Goal: Task Accomplishment & Management: Manage account settings

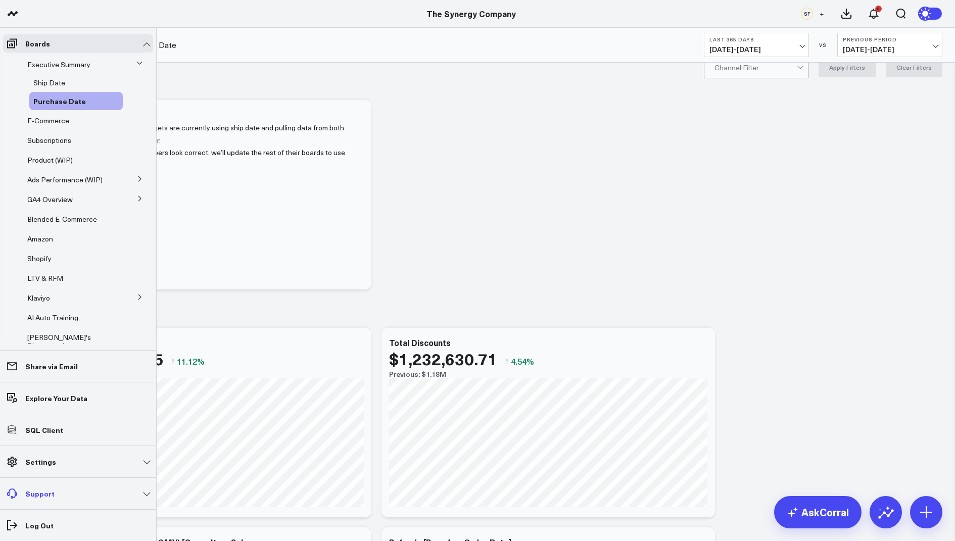
scroll to position [22, 0]
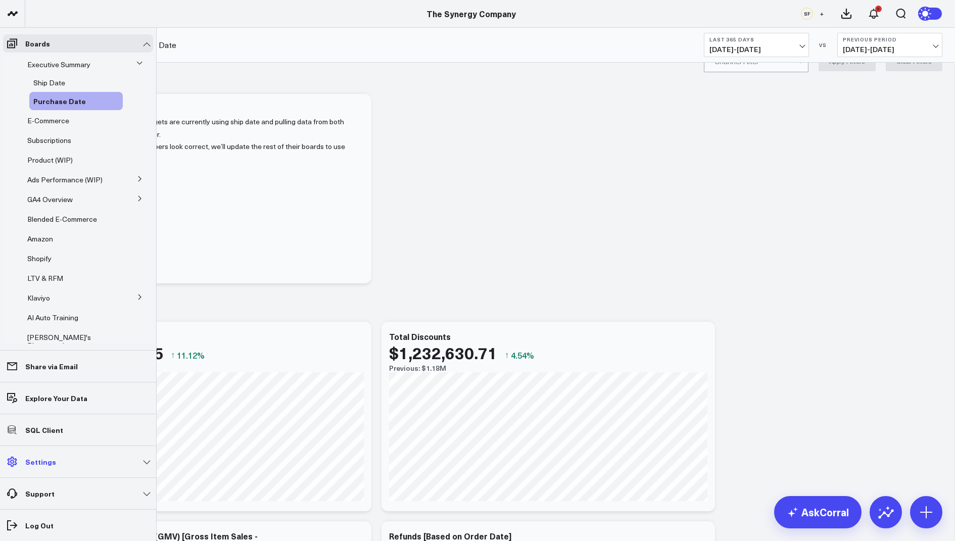
click at [46, 460] on p "Settings" at bounding box center [40, 462] width 31 height 8
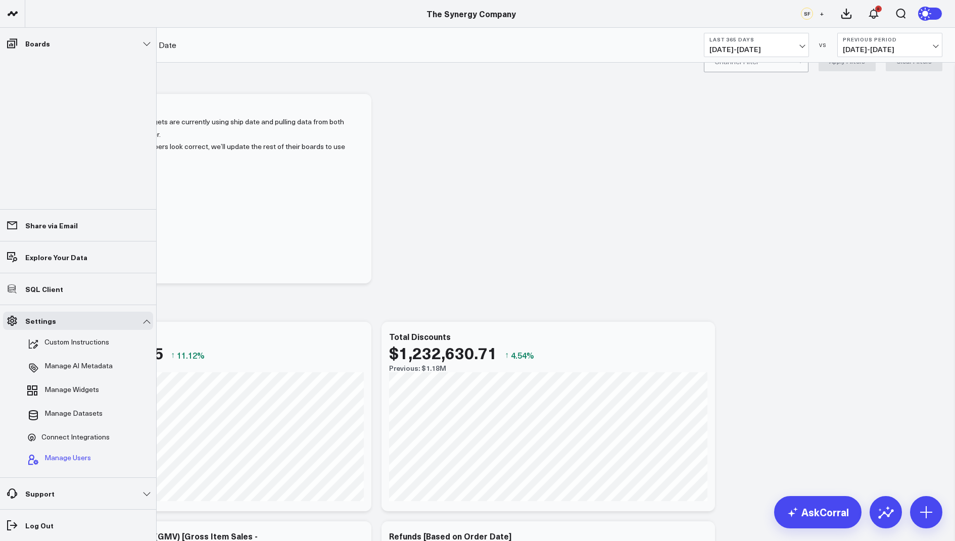
click at [77, 455] on span "Manage Users" at bounding box center [67, 460] width 47 height 12
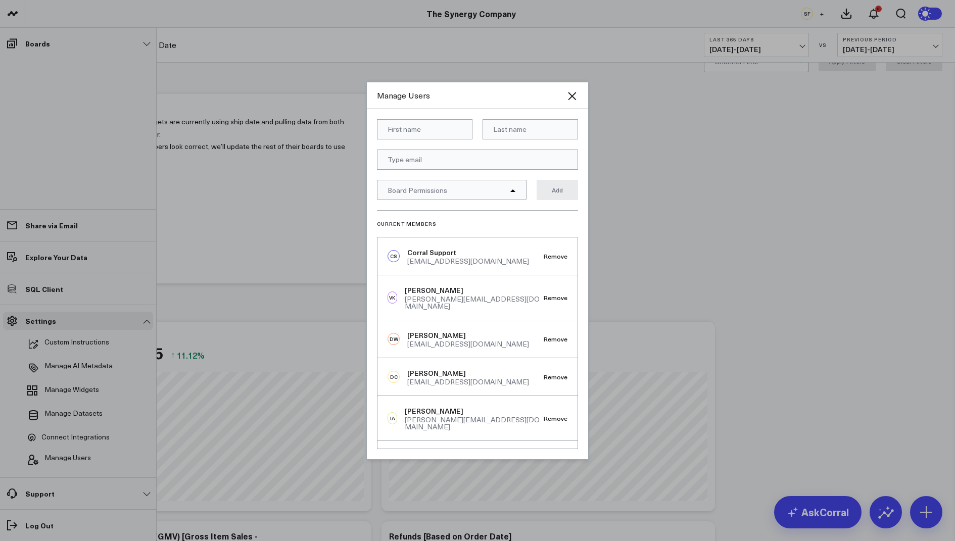
click at [442, 335] on div "[PERSON_NAME]" at bounding box center [468, 336] width 122 height 10
click at [443, 342] on div "[EMAIL_ADDRESS][DOMAIN_NAME]" at bounding box center [468, 344] width 122 height 7
click at [484, 343] on div "[EMAIL_ADDRESS][DOMAIN_NAME]" at bounding box center [468, 344] width 122 height 7
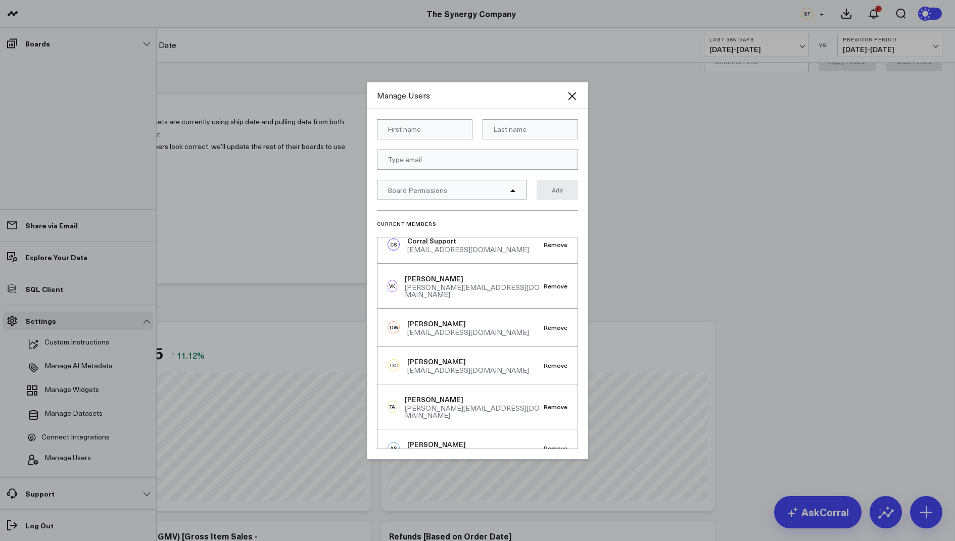
scroll to position [0, 0]
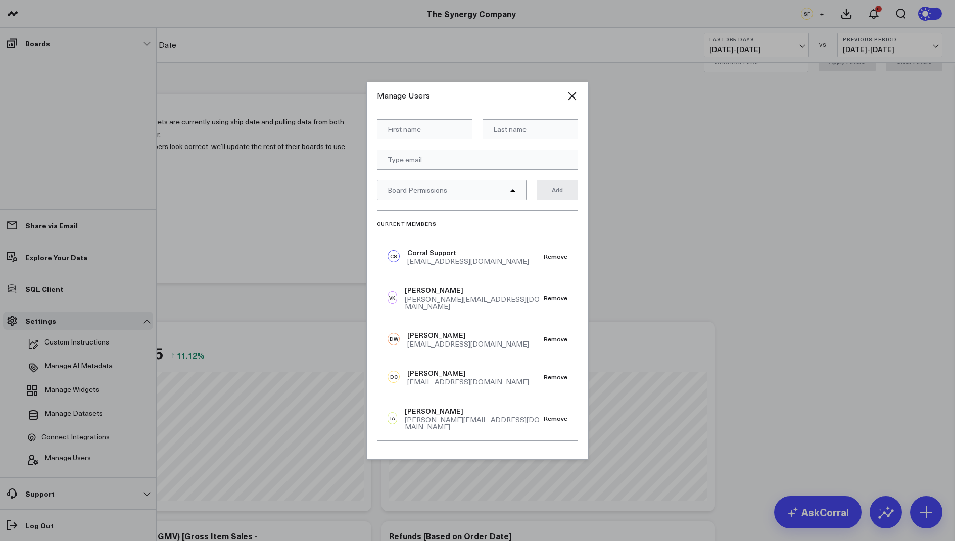
click at [719, 146] on div at bounding box center [477, 270] width 955 height 541
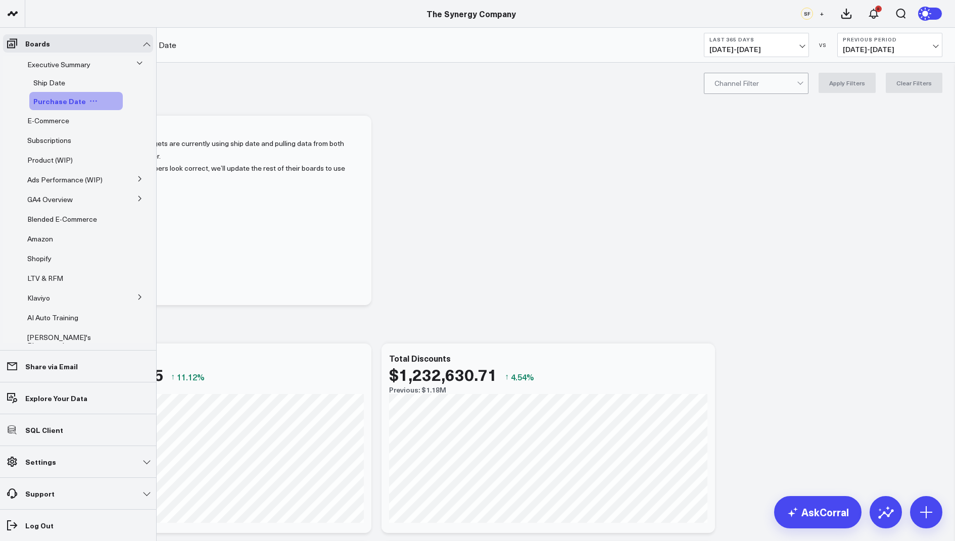
click at [76, 101] on span "Purchase Date" at bounding box center [59, 101] width 53 height 10
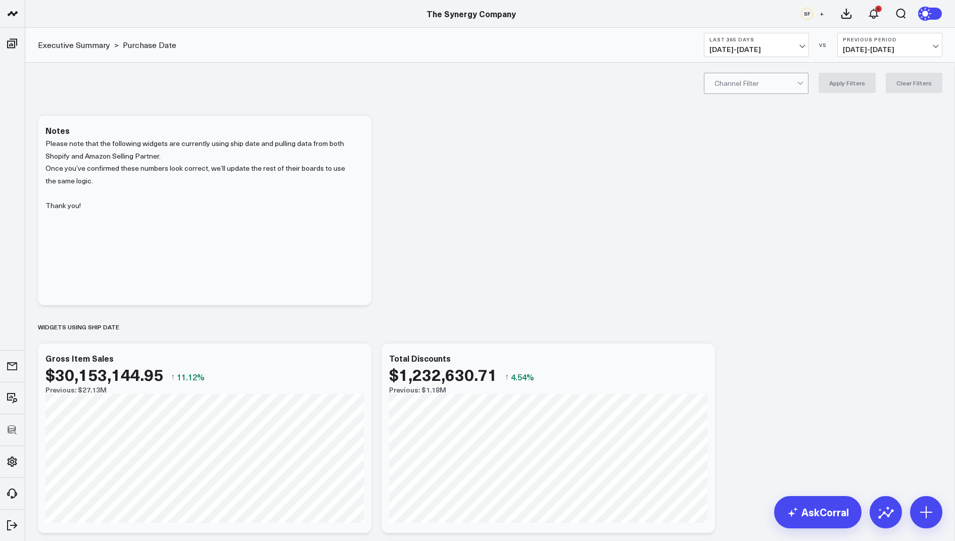
click at [821, 14] on span "+" at bounding box center [822, 13] width 5 height 7
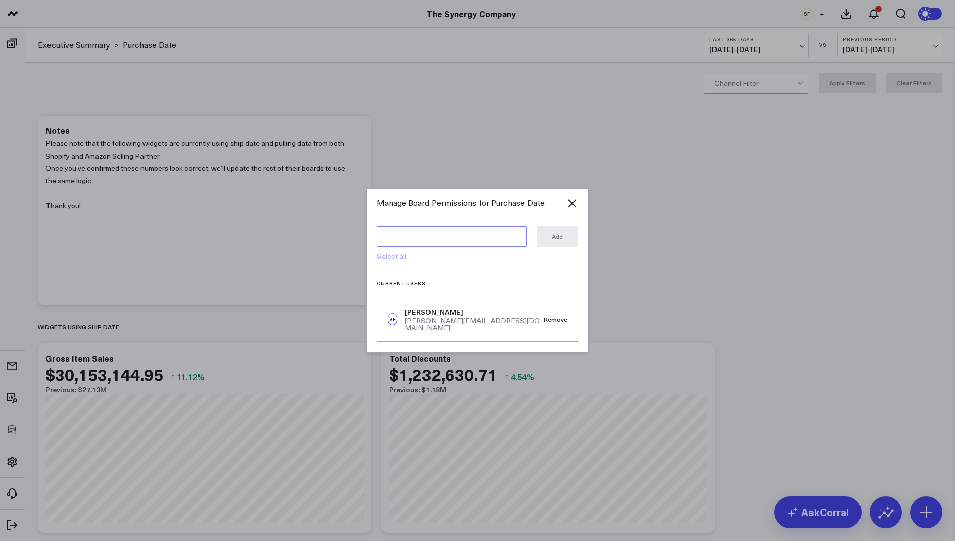
click at [432, 237] on textarea at bounding box center [452, 236] width 150 height 20
type textarea "d"
click at [382, 256] on link "Select all" at bounding box center [391, 256] width 29 height 10
type textarea "@Corral Support @[PERSON_NAME] @[PERSON_NAME] @[PERSON_NAME] @[PERSON_NAME] @[P…"
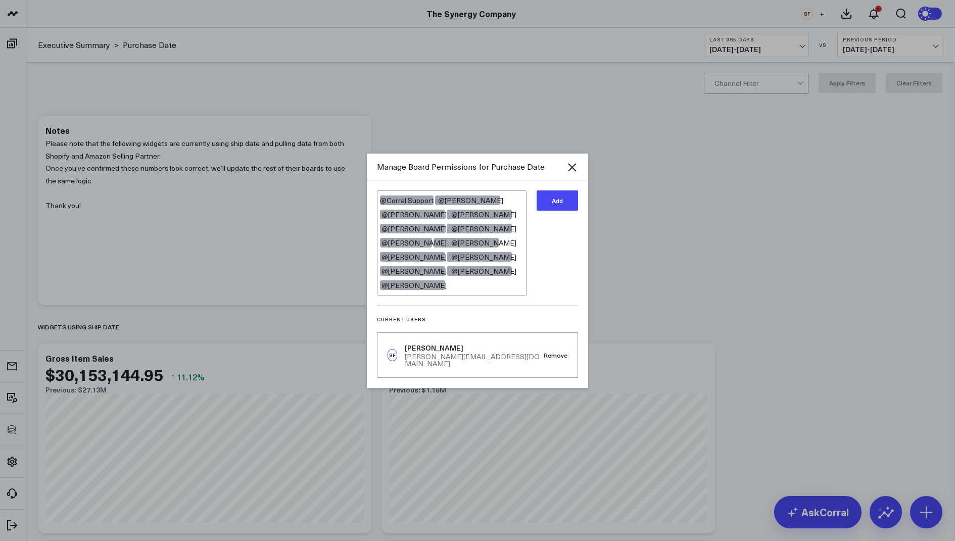
click at [555, 211] on button "Add" at bounding box center [557, 201] width 41 height 20
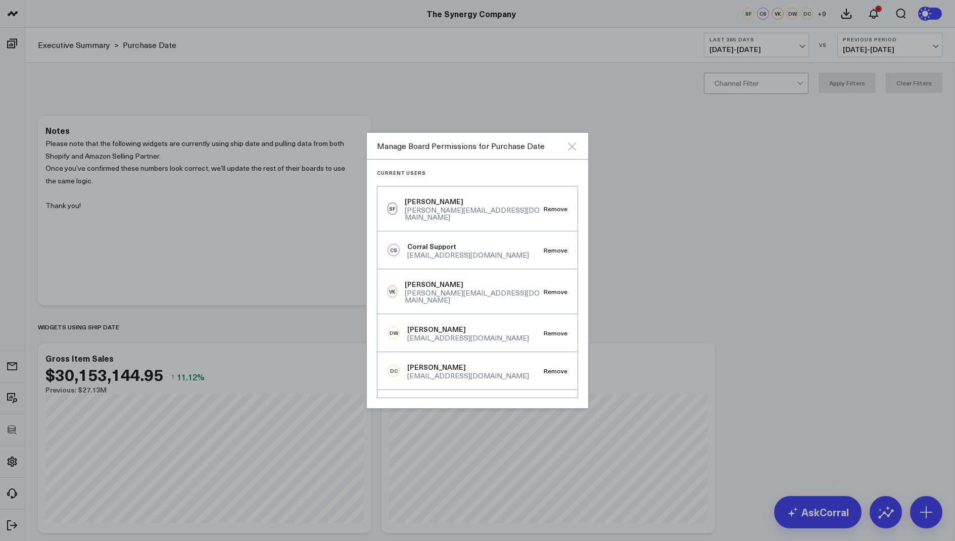
click at [576, 146] on icon "Close" at bounding box center [572, 147] width 12 height 12
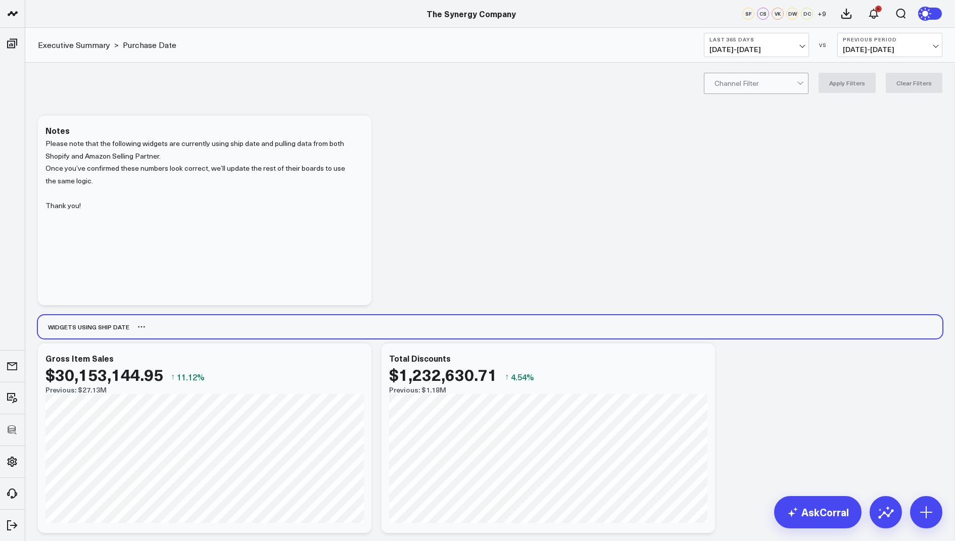
click at [125, 329] on div "Widgets using Ship date" at bounding box center [490, 326] width 905 height 23
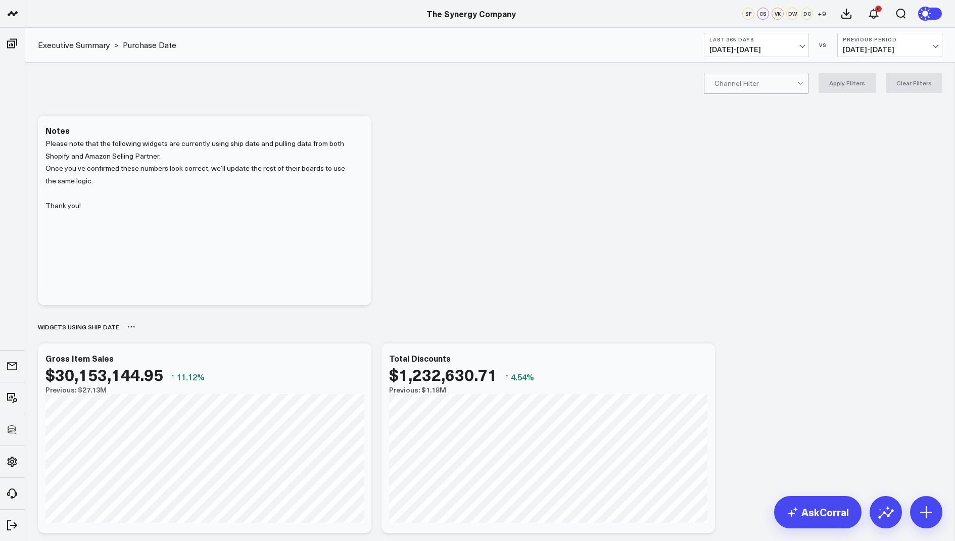
click at [131, 327] on icon at bounding box center [132, 328] width 2 height 2
click at [158, 339] on button "Rename" at bounding box center [158, 338] width 44 height 17
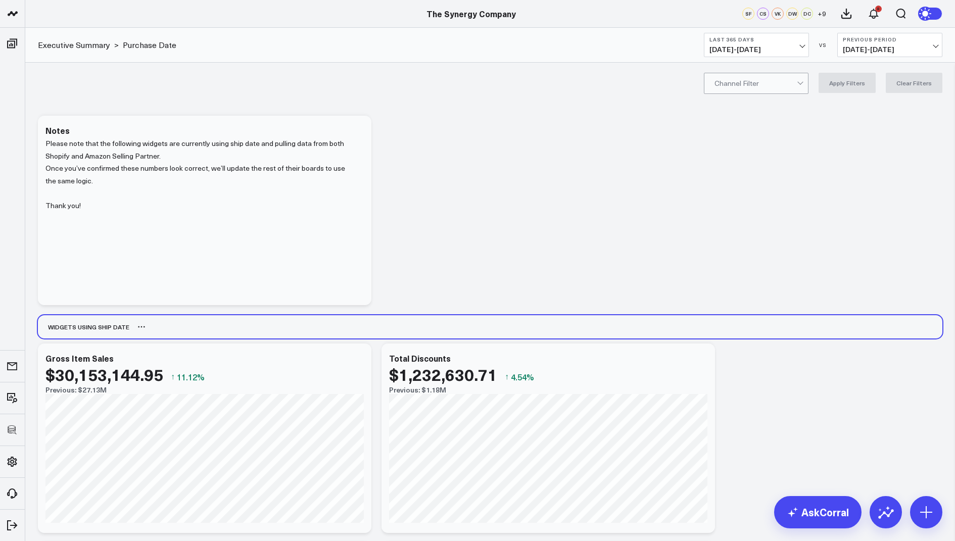
click at [100, 327] on div "Widgets using Ship date" at bounding box center [84, 326] width 92 height 23
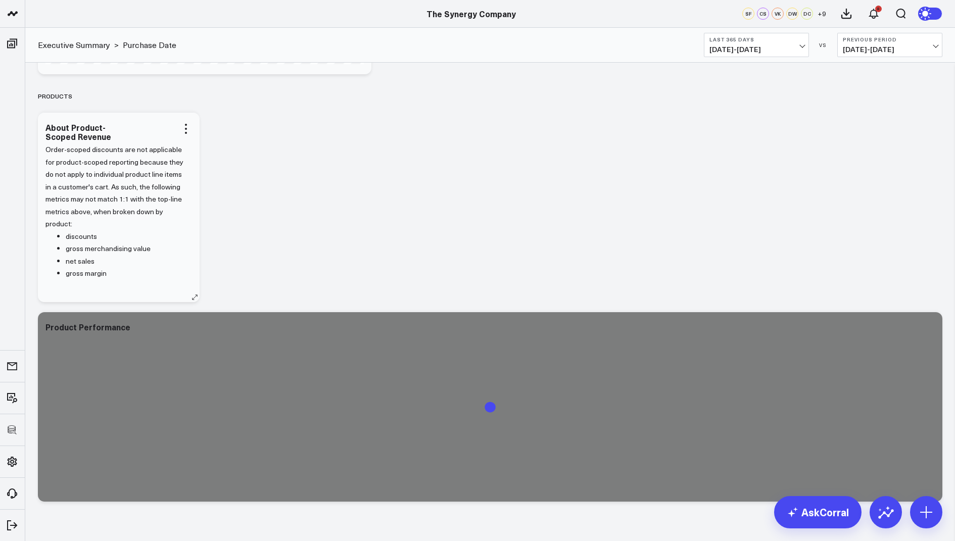
scroll to position [1084, 0]
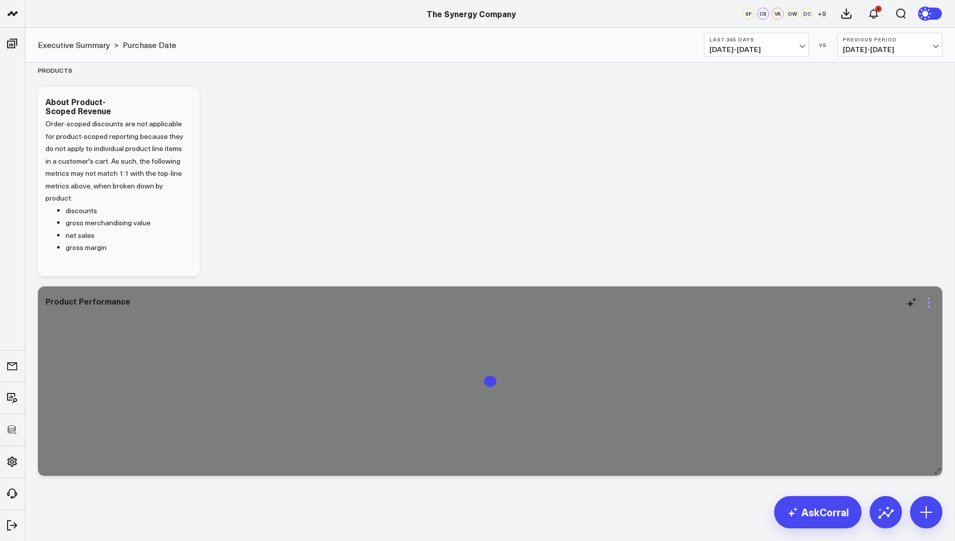
click at [927, 302] on icon at bounding box center [929, 303] width 12 height 12
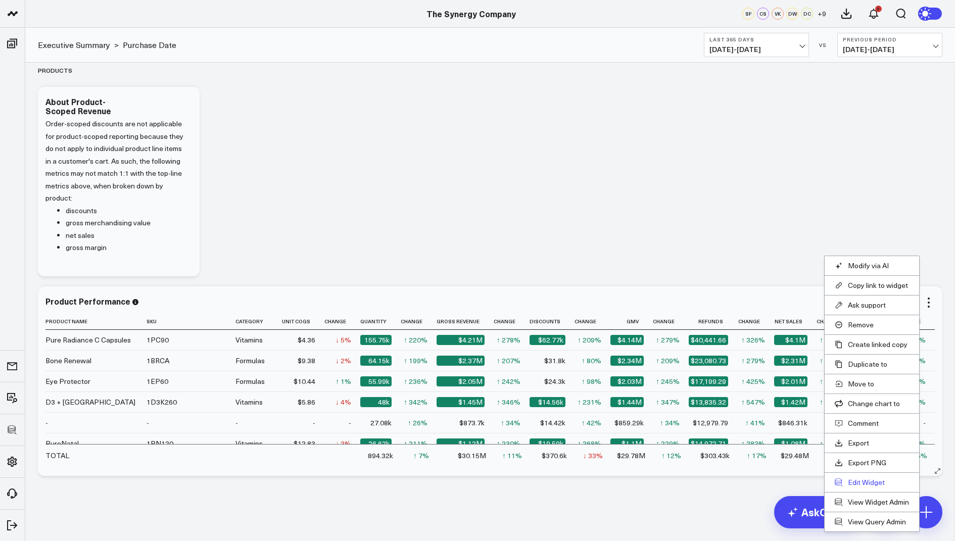
click at [870, 479] on button "Edit Widget" at bounding box center [872, 482] width 74 height 9
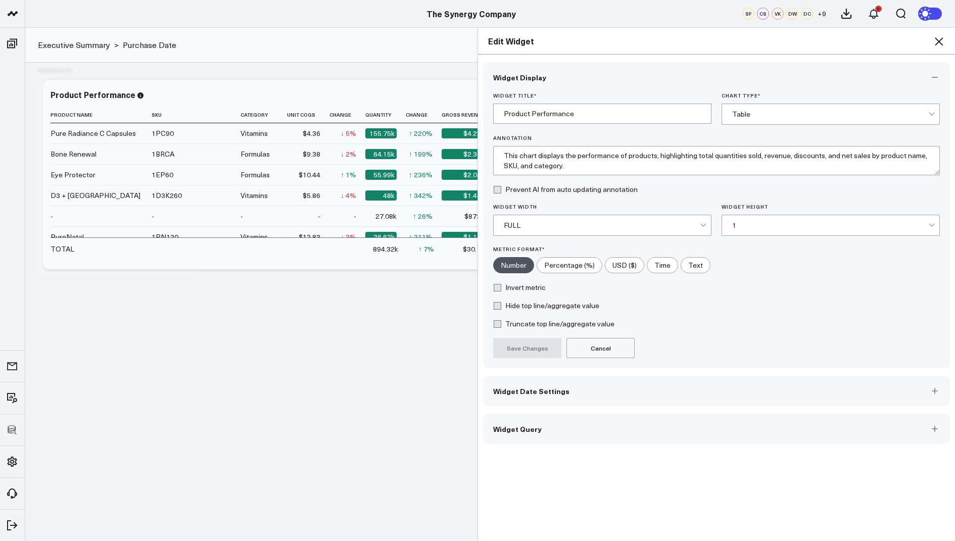
click at [531, 425] on span "Widget Query" at bounding box center [517, 429] width 49 height 8
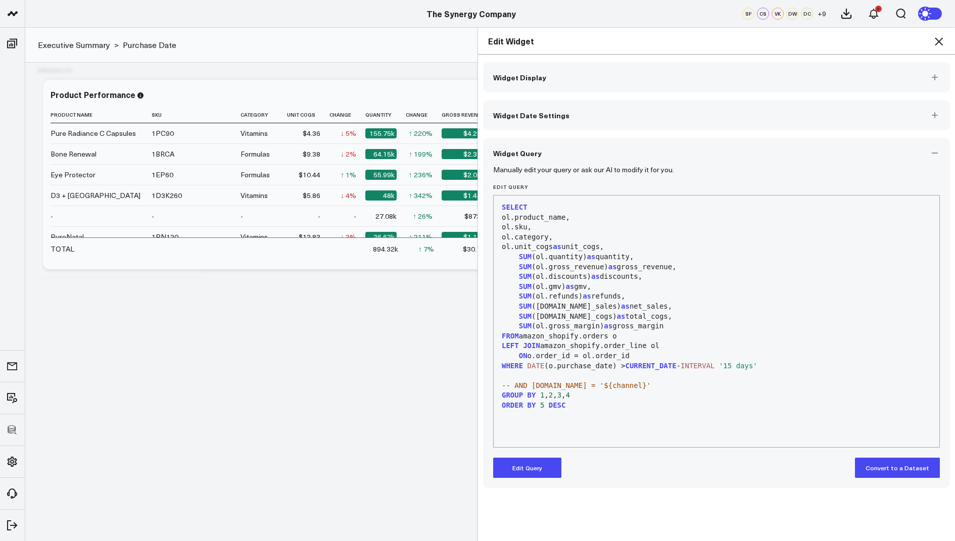
click at [936, 40] on icon at bounding box center [939, 41] width 12 height 12
